Goal: Task Accomplishment & Management: Manage account settings

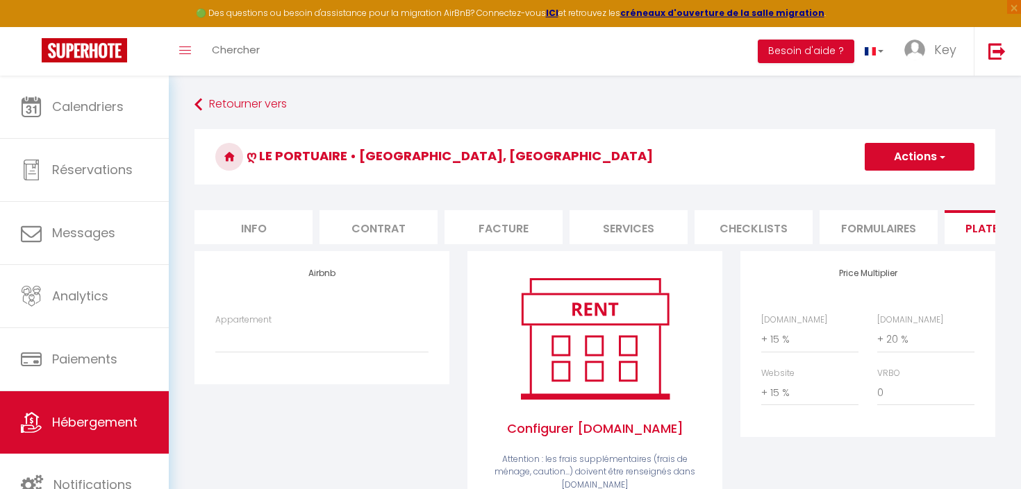
select select "+ 15 %"
select select "+ 20 %"
select select "+ 15 %"
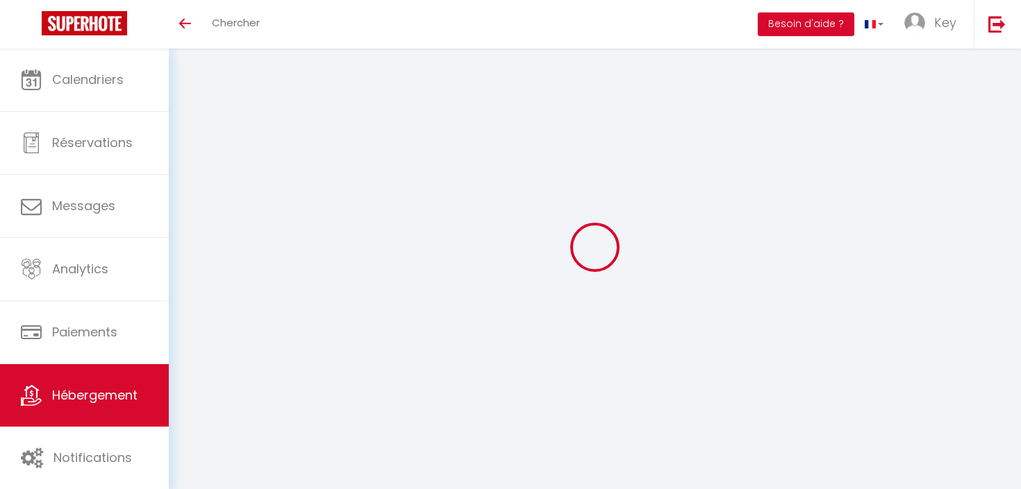
select select "+ 15 %"
select select "+ 20 %"
select select "+ 15 %"
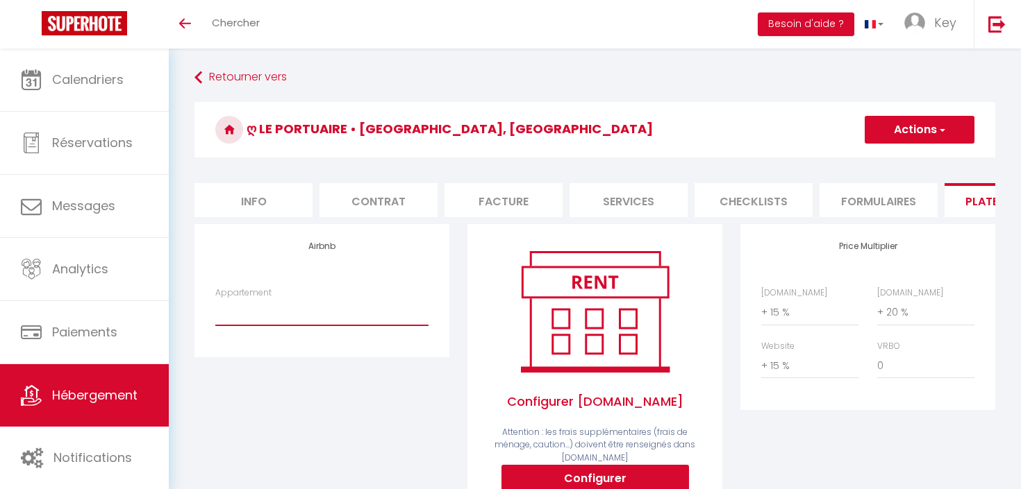
click at [285, 318] on select "ღ Le Portuaire • Port des Minimes, Cosy - [EMAIL_ADDRESS][DOMAIN_NAME] ღ Nautiq…" at bounding box center [321, 312] width 213 height 26
select select "3654-1505660276494625407"
click at [215, 299] on select "ღ Le Portuaire • Port des Minimes, Cosy - [EMAIL_ADDRESS][DOMAIN_NAME] ღ Nautiq…" at bounding box center [321, 312] width 213 height 26
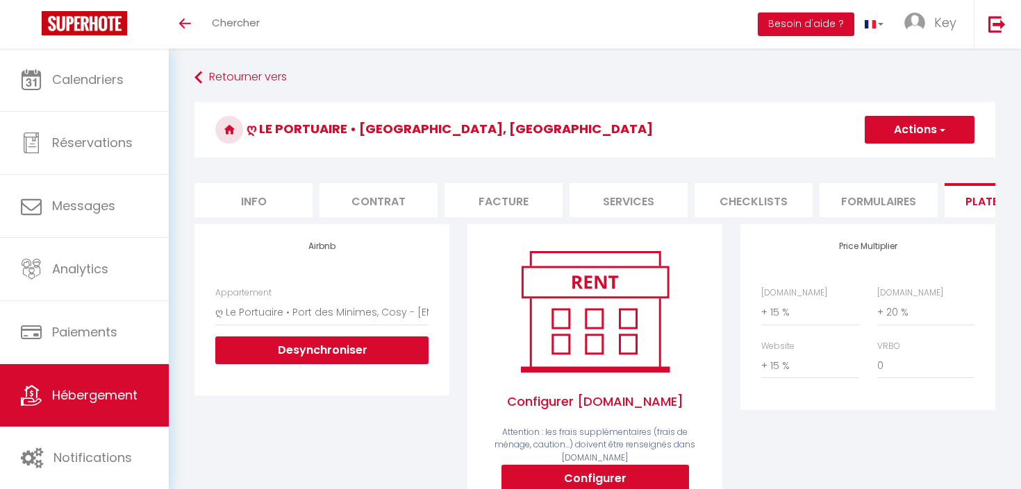
click at [373, 433] on div "Airbnb Appartement ღ Le Portuaire • Port des Minimes, Cosy - [EMAIL_ADDRESS][DO…" at bounding box center [321, 376] width 273 height 304
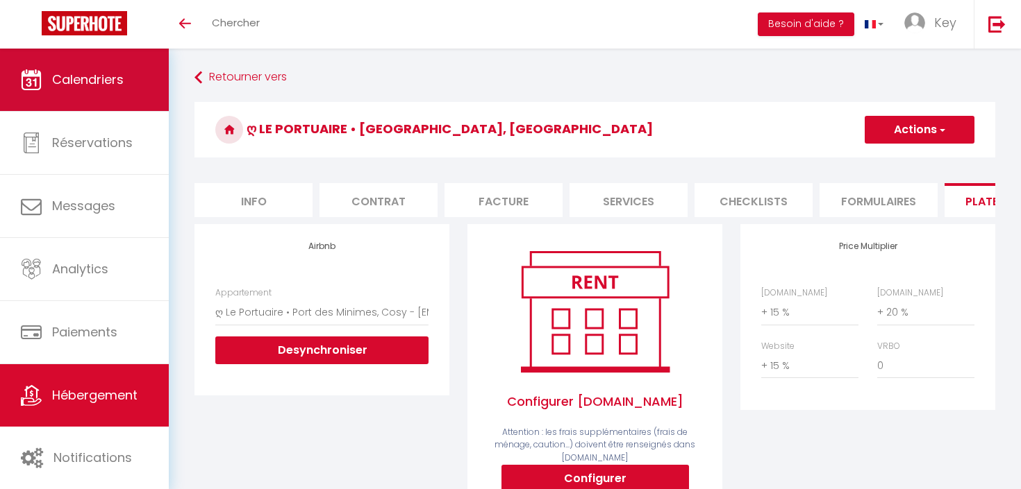
click at [93, 91] on link "Calendriers" at bounding box center [84, 80] width 169 height 62
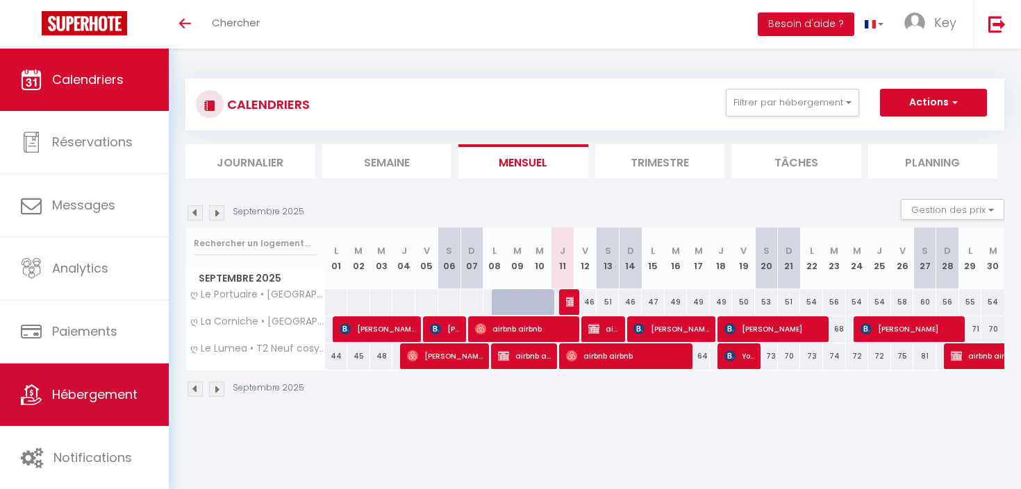
click at [65, 394] on span "Hébergement" at bounding box center [94, 394] width 85 height 17
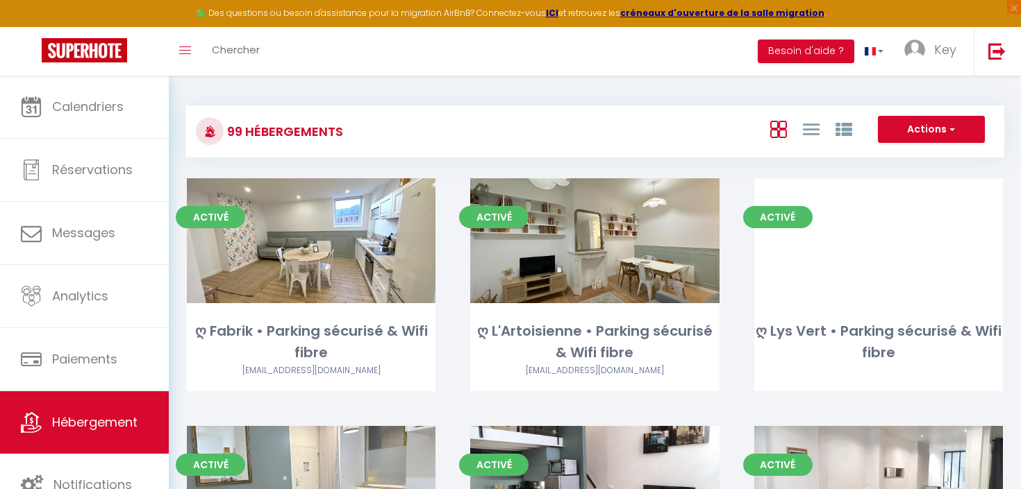
scroll to position [7777, 0]
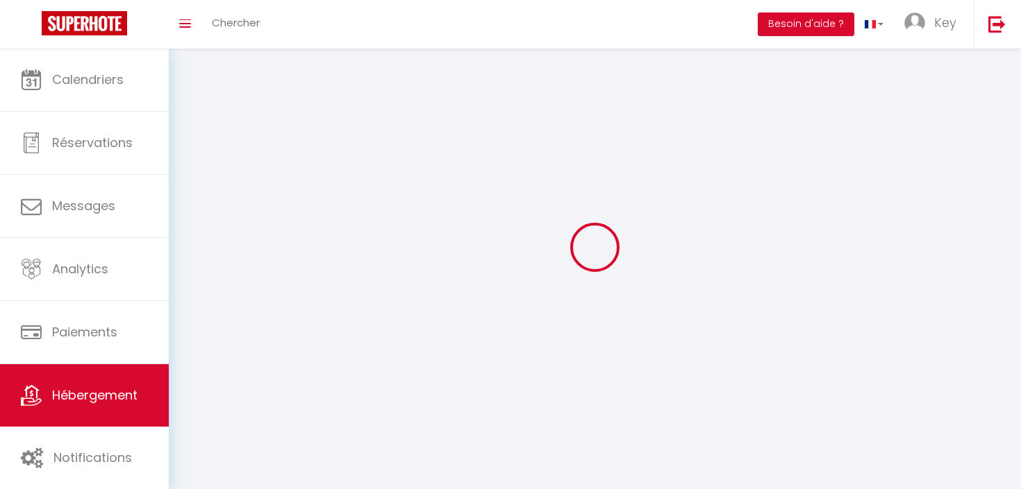
select select
select select "28"
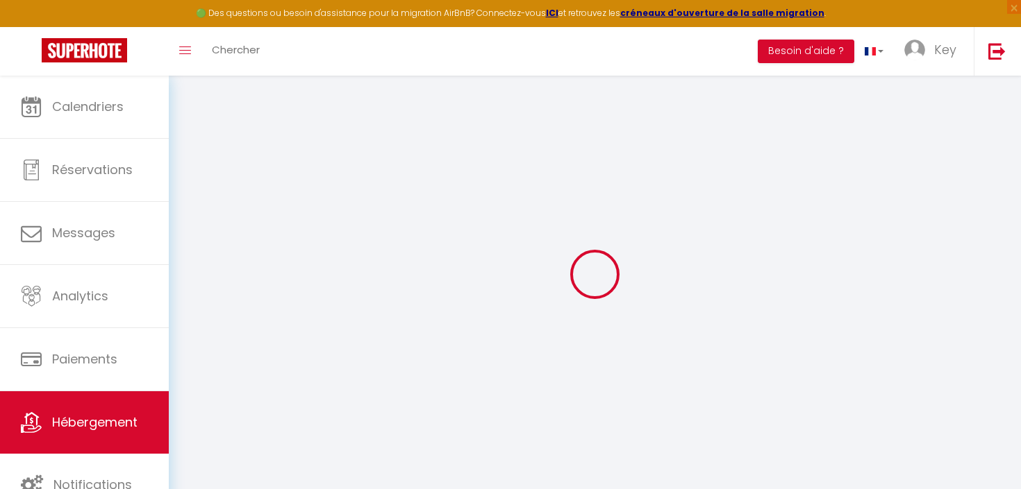
select select
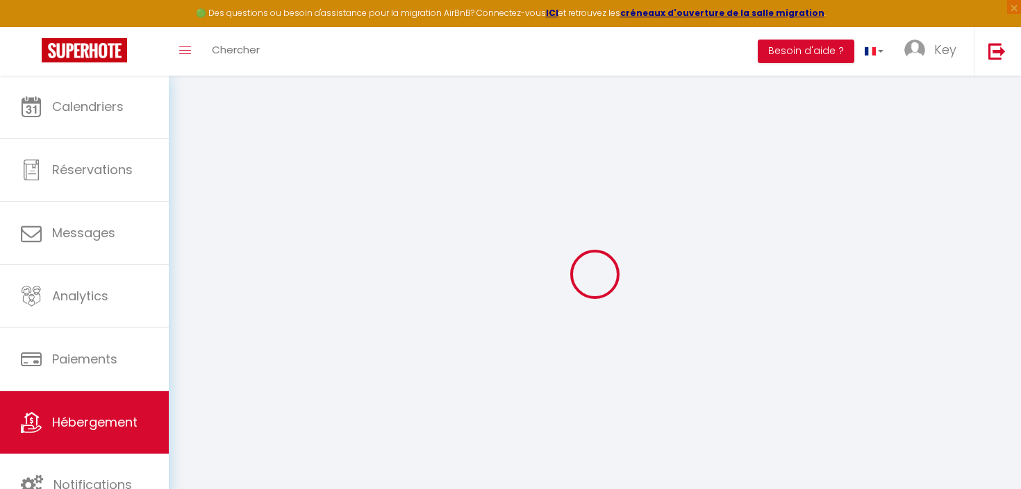
select select
checkbox input "false"
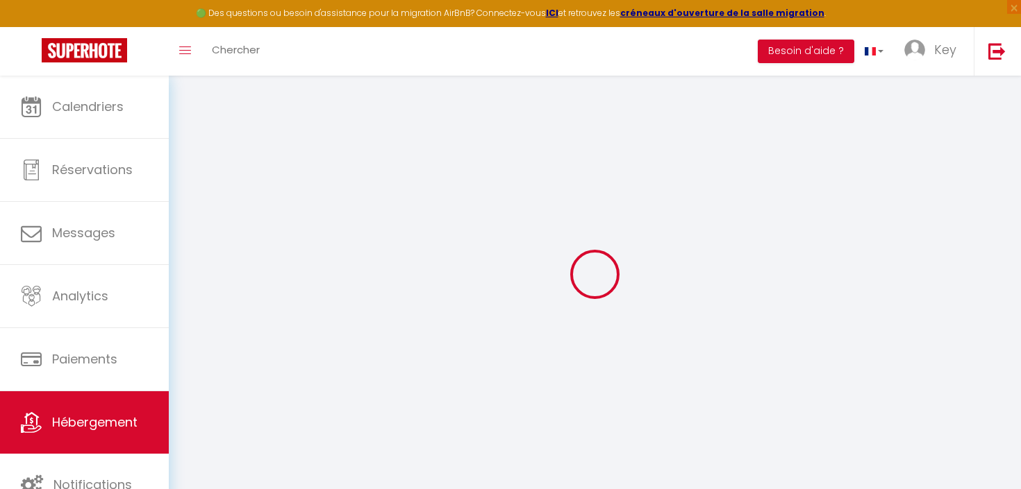
select select
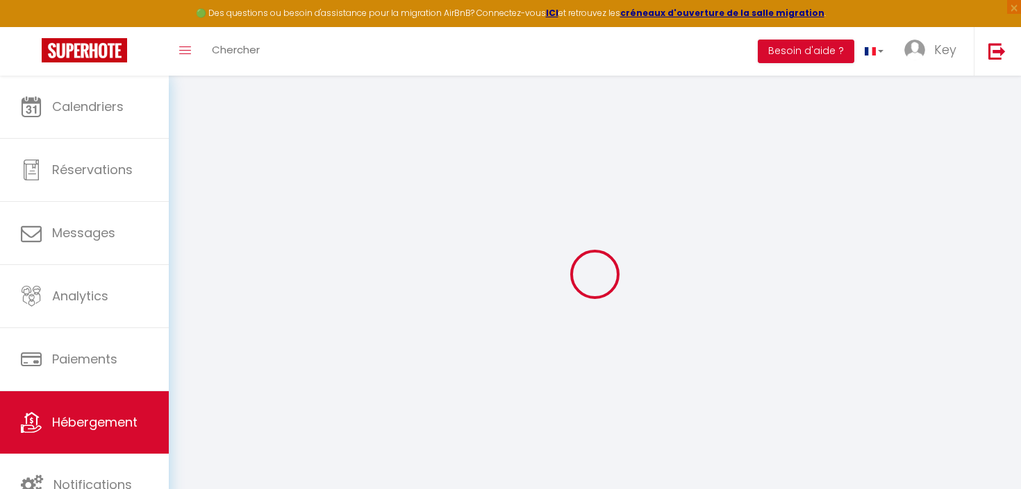
select select
checkbox input "false"
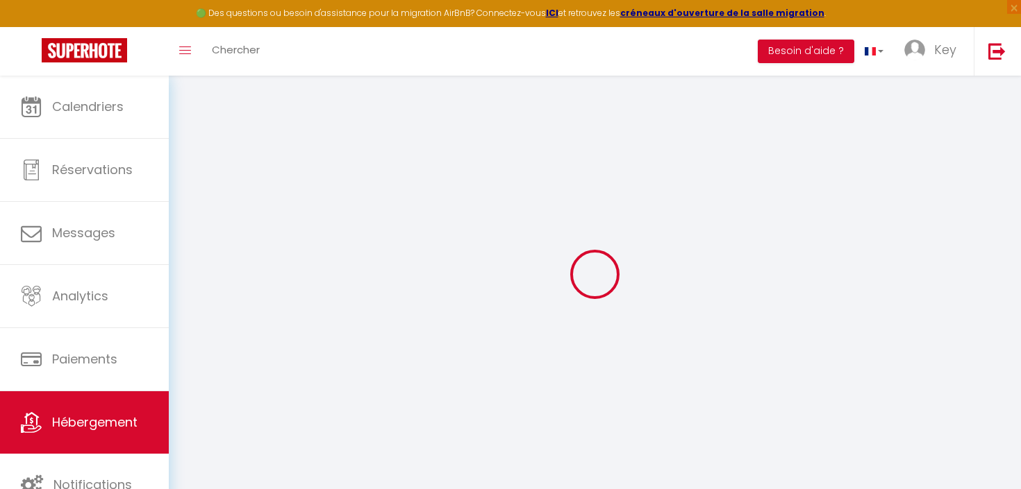
checkbox input "false"
select select
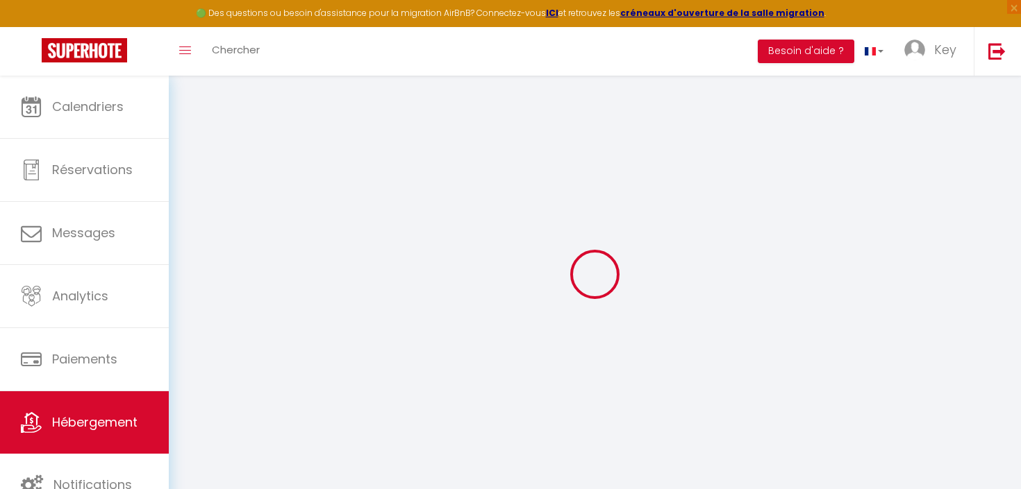
select select
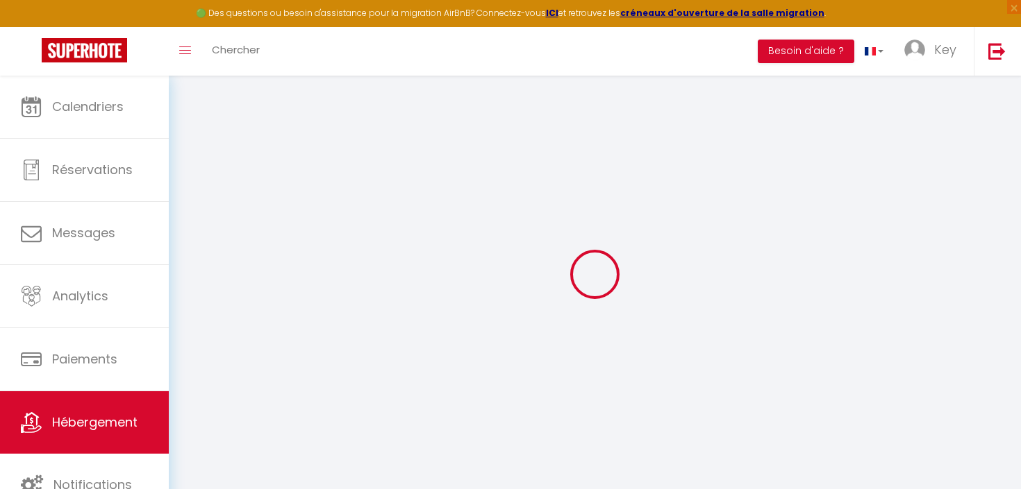
checkbox input "false"
select select
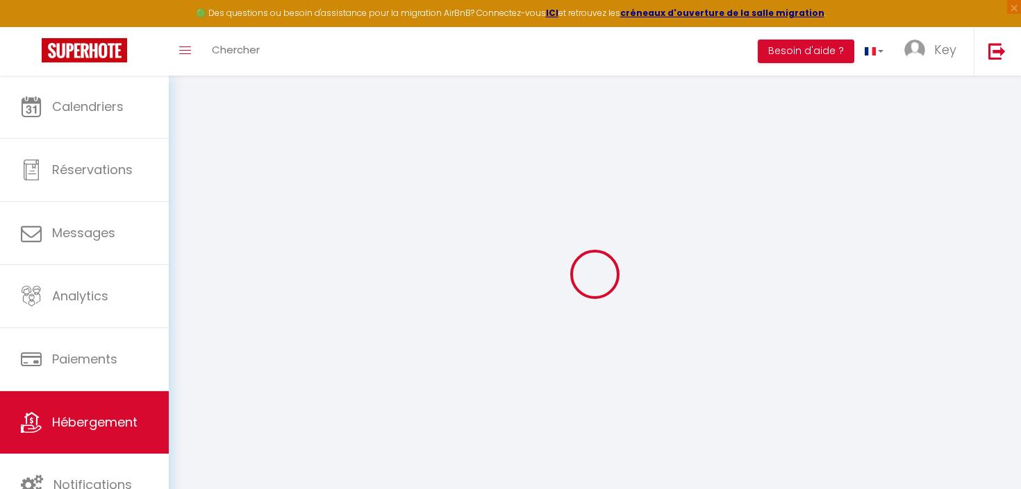
select select
type input "ღ Le Portuaire • [GEOGRAPHIC_DATA], [GEOGRAPHIC_DATA]"
type input "AA"
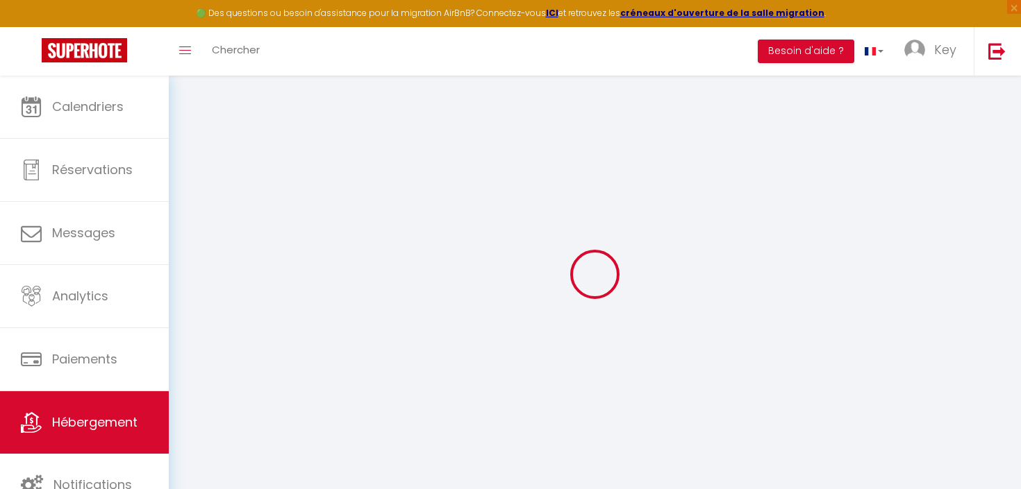
type input "17000"
type input "[GEOGRAPHIC_DATA]"
select select "2"
type input "50"
type input "45"
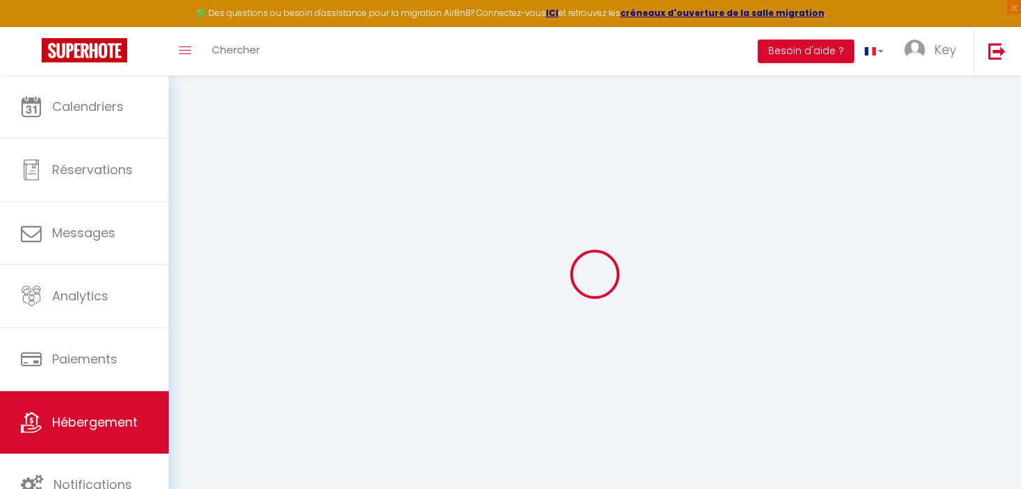
type input "350"
select select
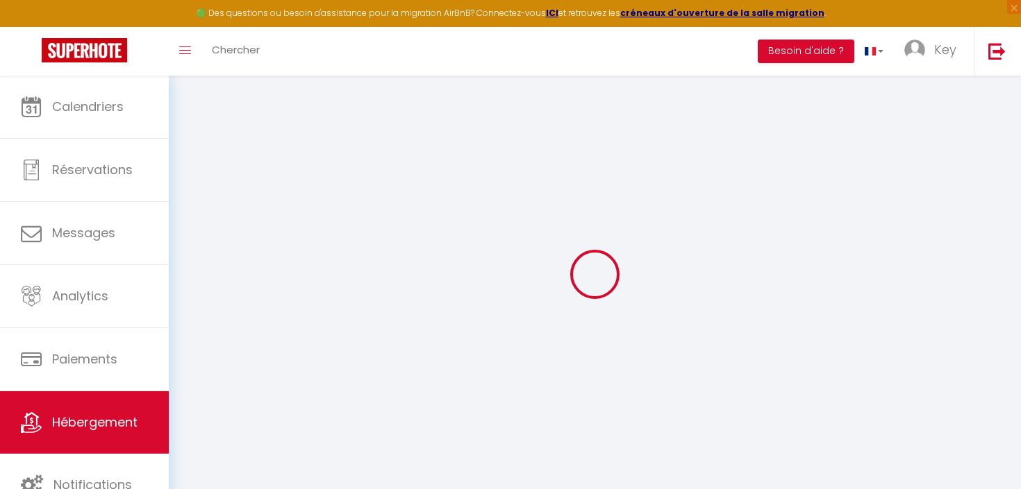
select select
type input "[STREET_ADDRESS]"
type input "17000"
type input "[GEOGRAPHIC_DATA]"
type input "[EMAIL_ADDRESS][DOMAIN_NAME]"
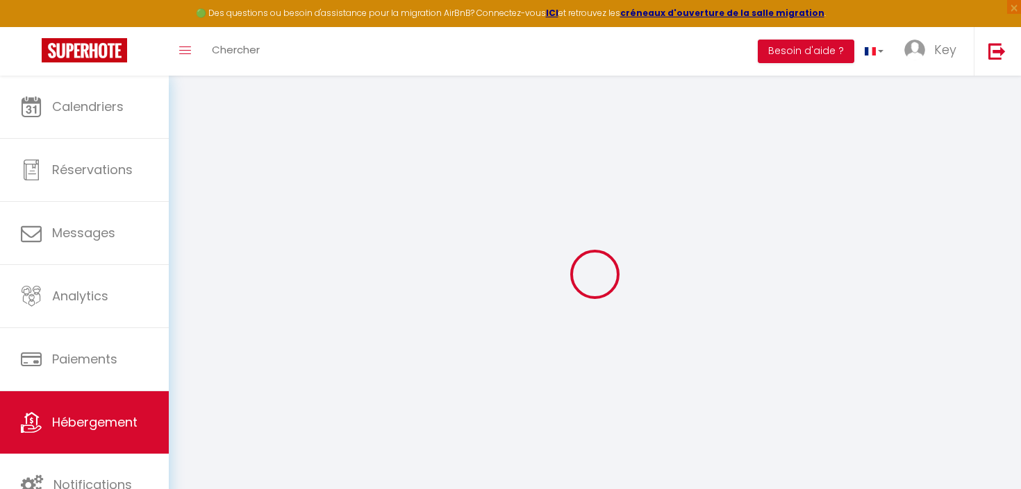
select select "5091"
checkbox input "false"
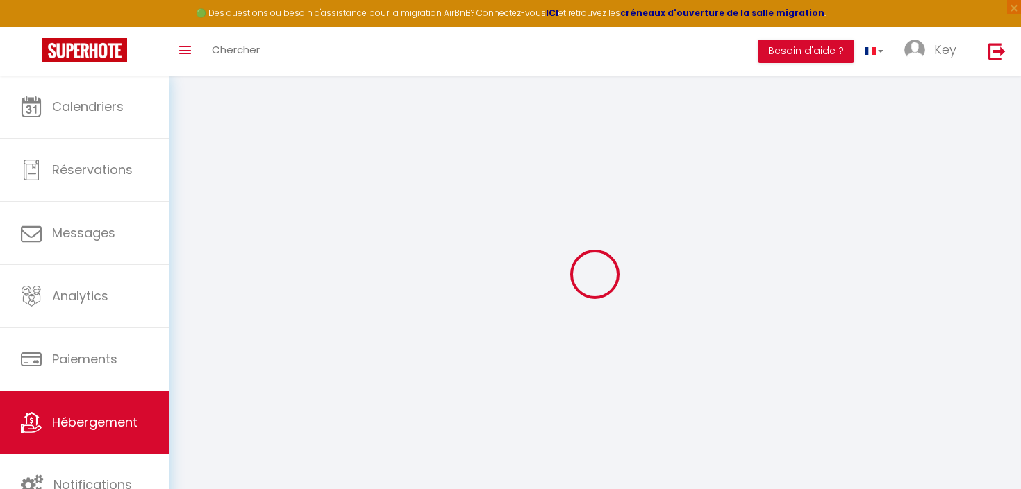
type input "0"
select select
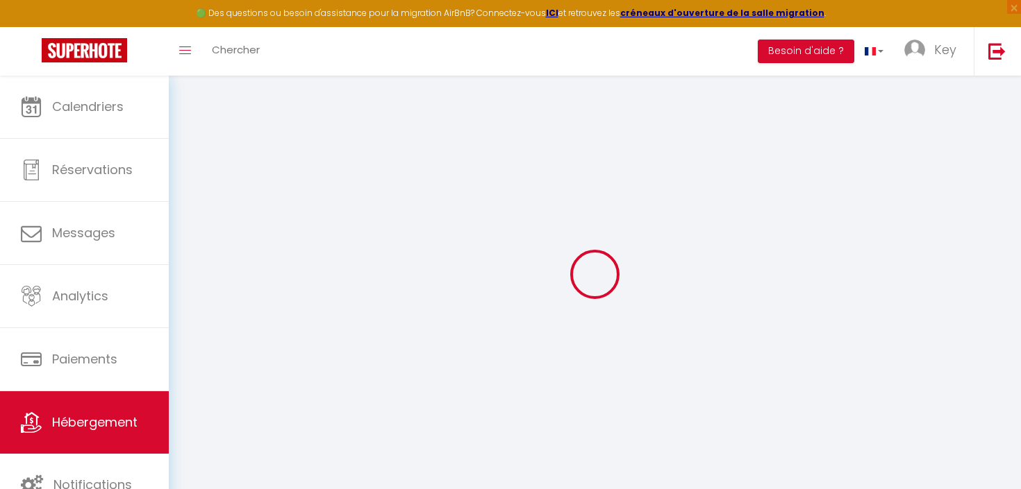
select select
checkbox input "false"
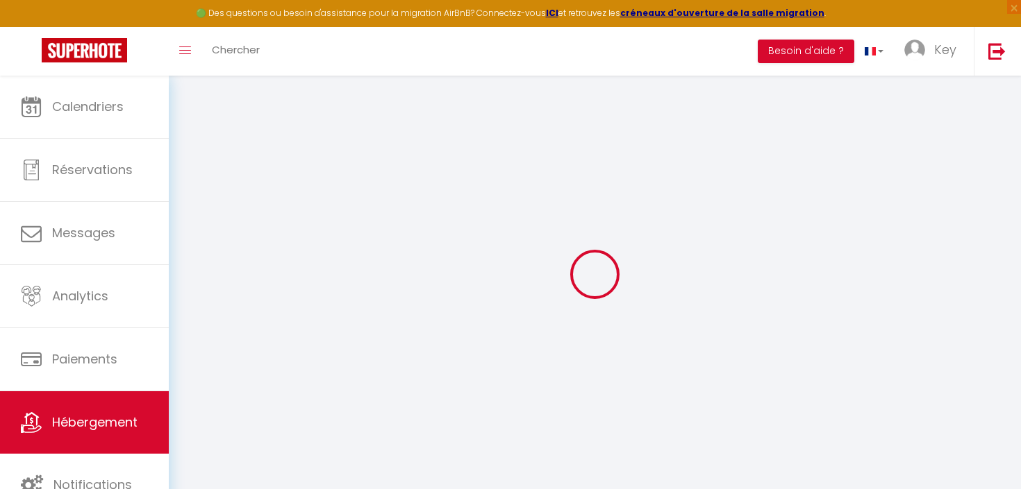
checkbox input "false"
select select
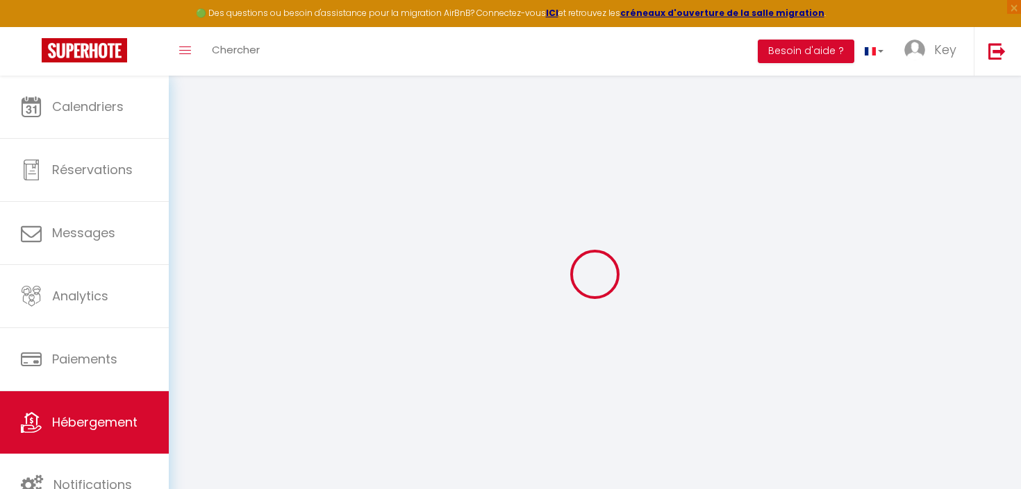
select select
checkbox input "false"
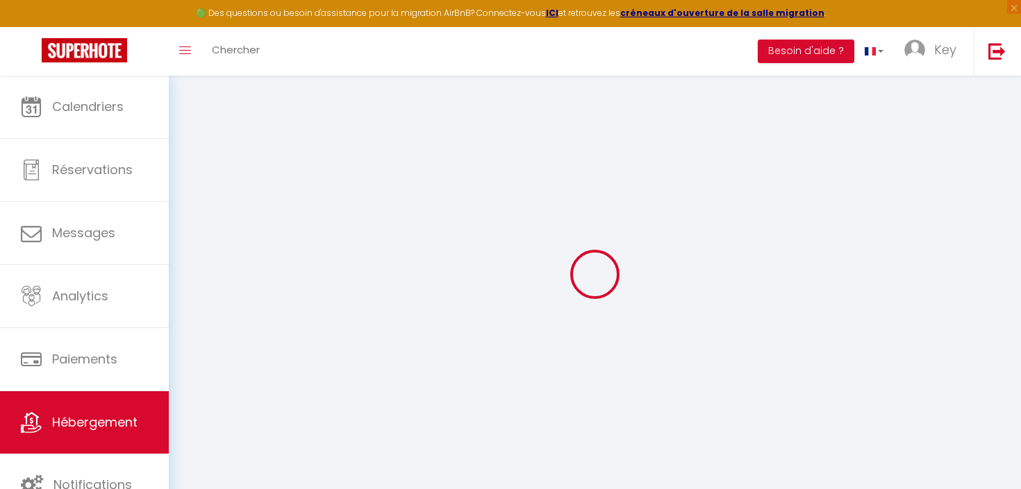
select select "+ 15 %"
select select "+ 20 %"
select select "+ 15 %"
checkbox input "false"
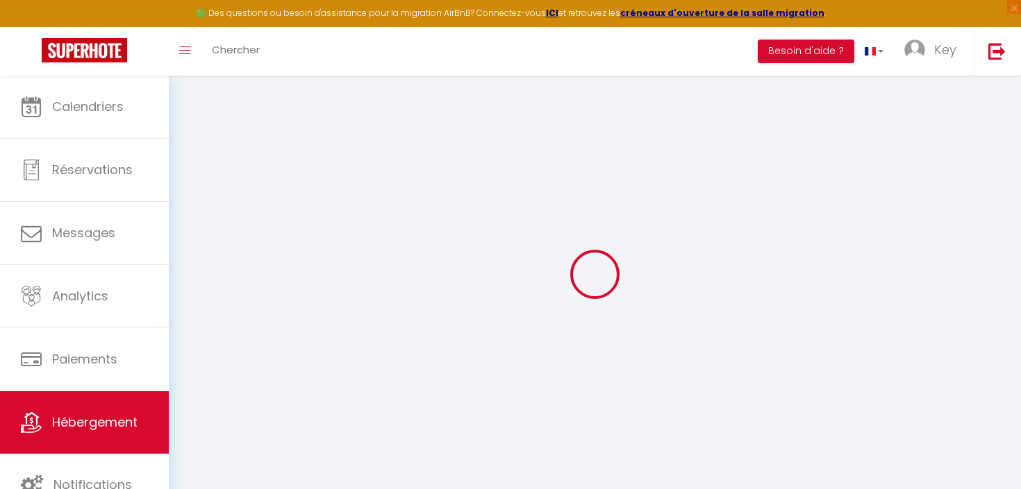
checkbox input "false"
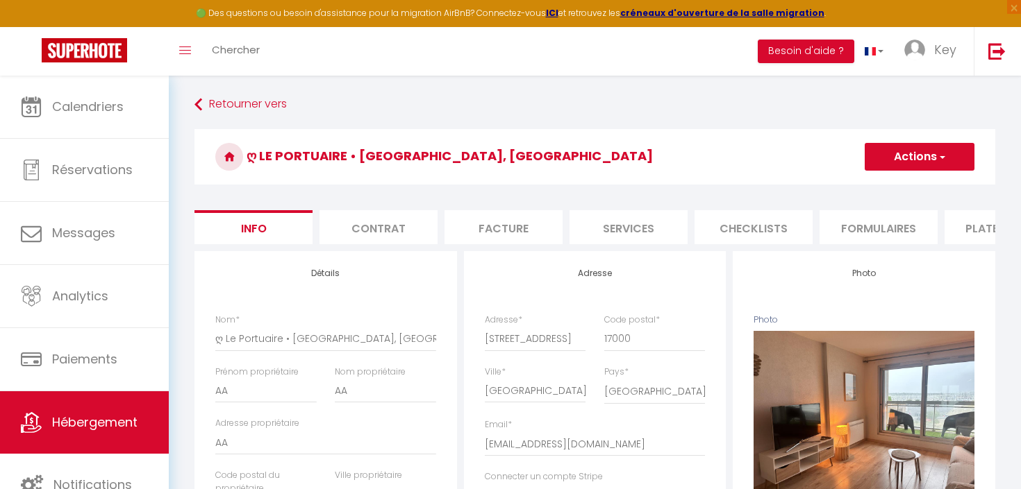
checkbox input "false"
click at [959, 228] on li "Plateformes" at bounding box center [1003, 227] width 118 height 34
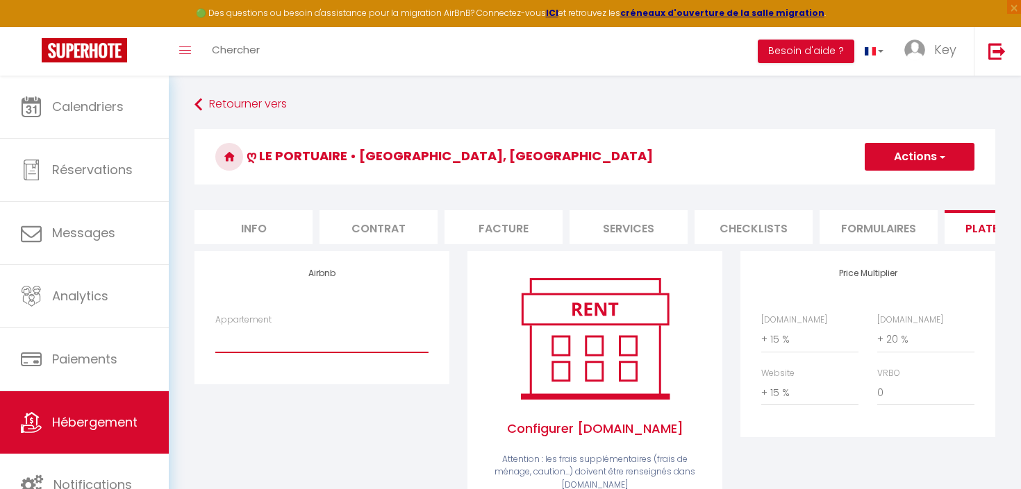
click at [303, 338] on select "ღ Le Portuaire • Port des Minimes, Cosy - [EMAIL_ADDRESS][DOMAIN_NAME] ღ Nautiq…" at bounding box center [321, 339] width 213 height 26
select select "3654-1505660276494625407"
click at [215, 326] on select "ღ Le Portuaire • Port des Minimes, Cosy - [EMAIL_ADDRESS][DOMAIN_NAME] ღ Nautiq…" at bounding box center [321, 339] width 213 height 26
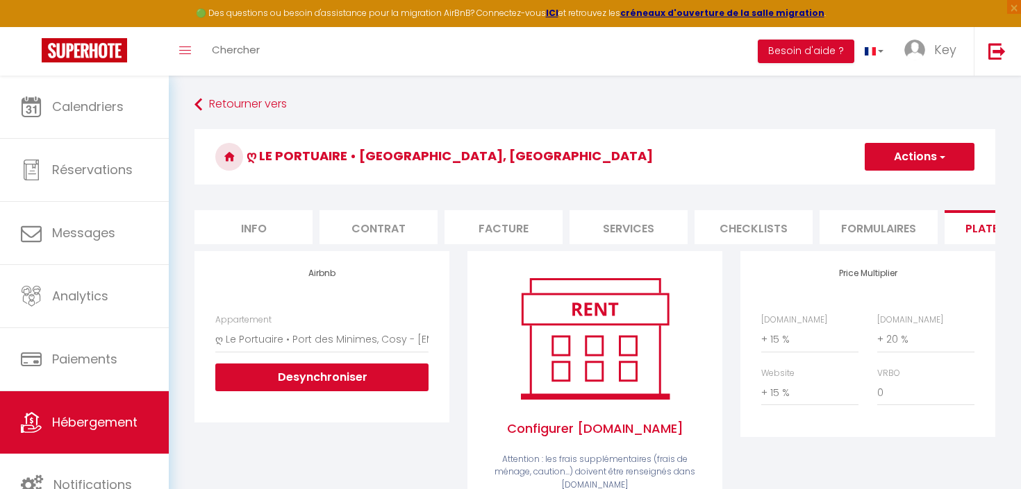
click at [927, 166] on button "Actions" at bounding box center [919, 157] width 110 height 28
click at [916, 187] on link "Enregistrer" at bounding box center [919, 187] width 110 height 18
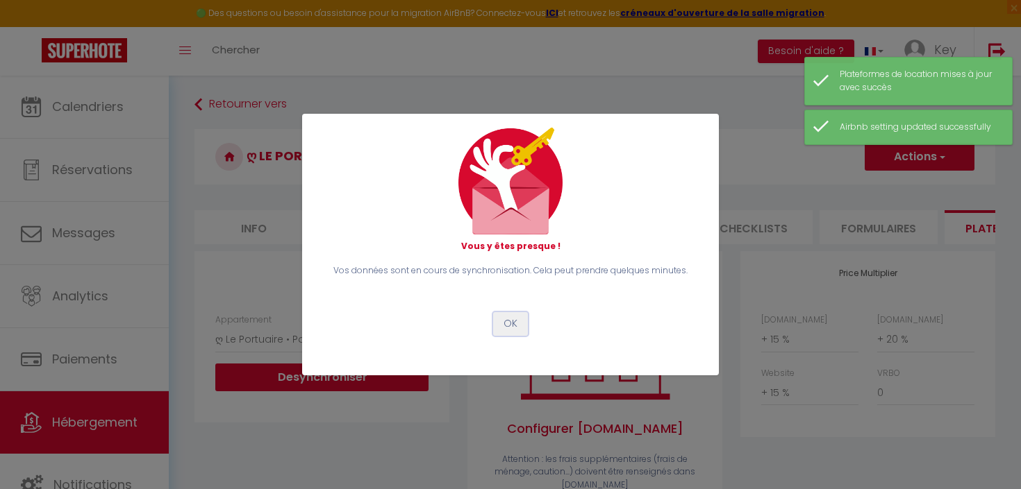
click at [515, 321] on button "OK" at bounding box center [510, 324] width 35 height 24
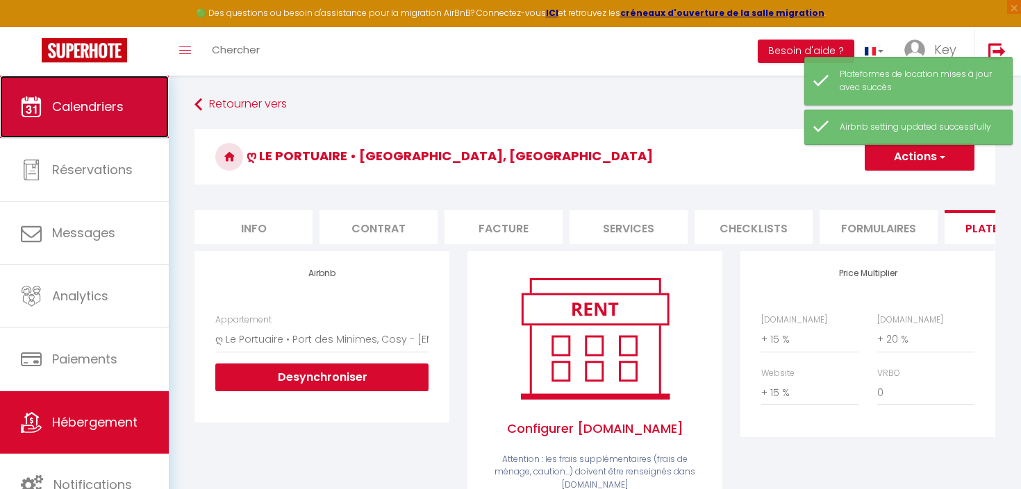
click at [86, 101] on span "Calendriers" at bounding box center [88, 106] width 72 height 17
